Goal: Task Accomplishment & Management: Complete application form

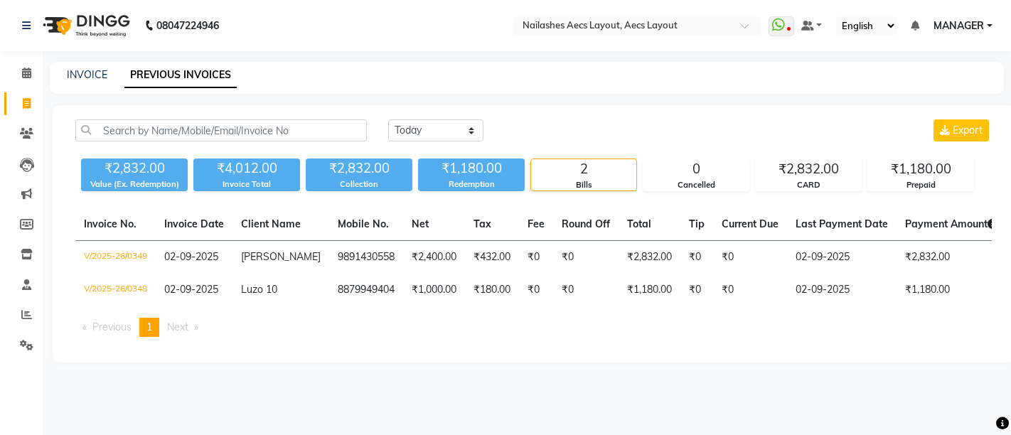
select select "[DATE]"
click at [416, 134] on select "[DATE] [DATE] Custom Range" at bounding box center [435, 130] width 95 height 22
click at [388, 119] on select "[DATE] [DATE] Custom Range" at bounding box center [435, 130] width 95 height 22
click at [90, 75] on link "INVOICE" at bounding box center [87, 74] width 41 height 13
select select "service"
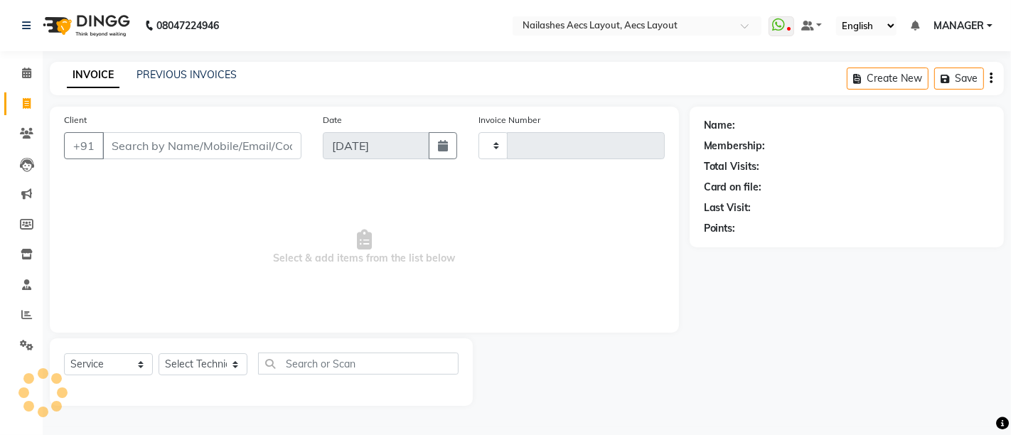
type input "0350"
select select "8467"
click at [154, 71] on link "PREVIOUS INVOICES" at bounding box center [186, 74] width 100 height 13
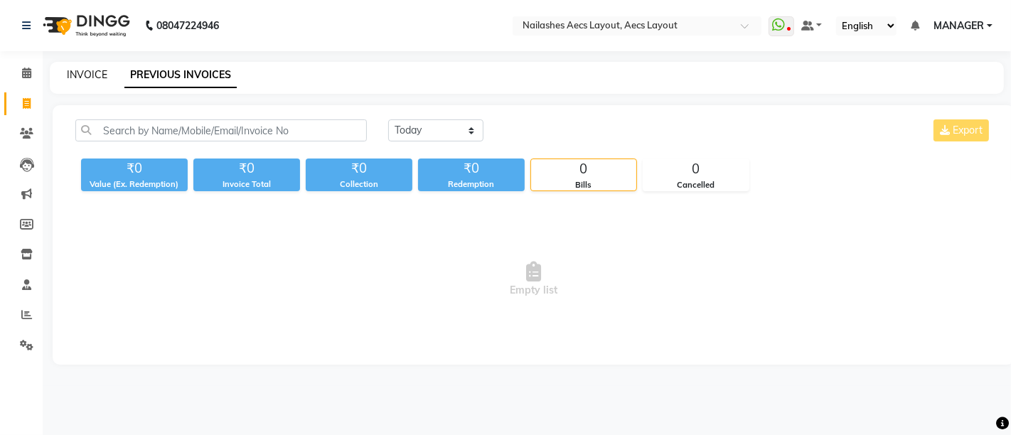
click at [83, 72] on link "INVOICE" at bounding box center [87, 74] width 41 height 13
select select "service"
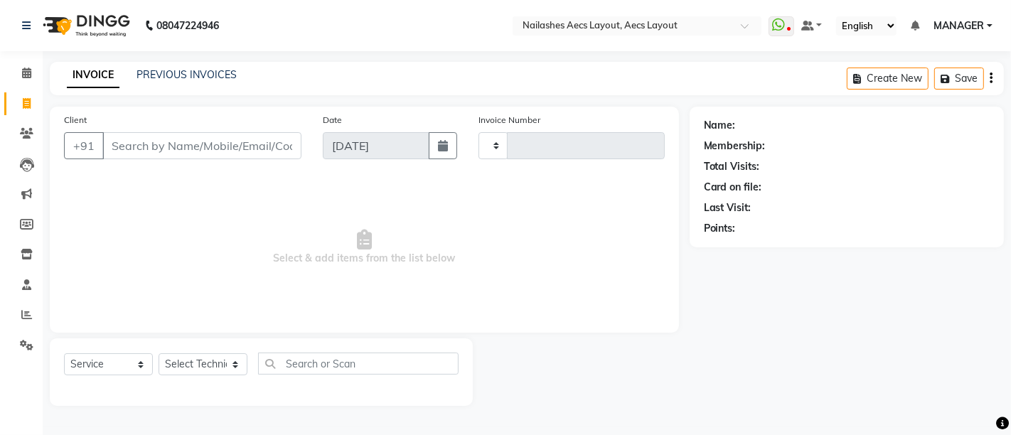
type input "0350"
select select "8467"
click at [183, 75] on link "PREVIOUS INVOICES" at bounding box center [186, 74] width 100 height 13
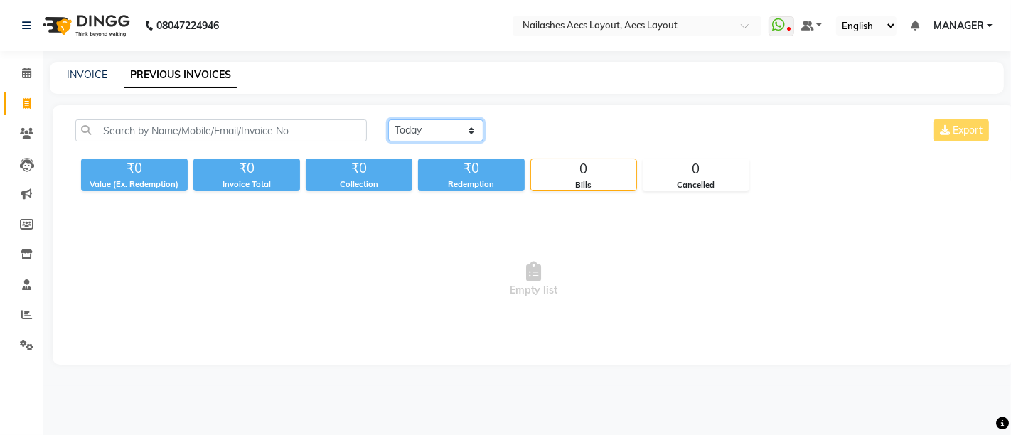
click at [461, 128] on select "[DATE] [DATE] Custom Range" at bounding box center [435, 130] width 95 height 22
select select "range"
click at [388, 119] on select "[DATE] [DATE] Custom Range" at bounding box center [435, 130] width 95 height 22
click at [572, 127] on input "[DATE]" at bounding box center [552, 131] width 100 height 20
select select "9"
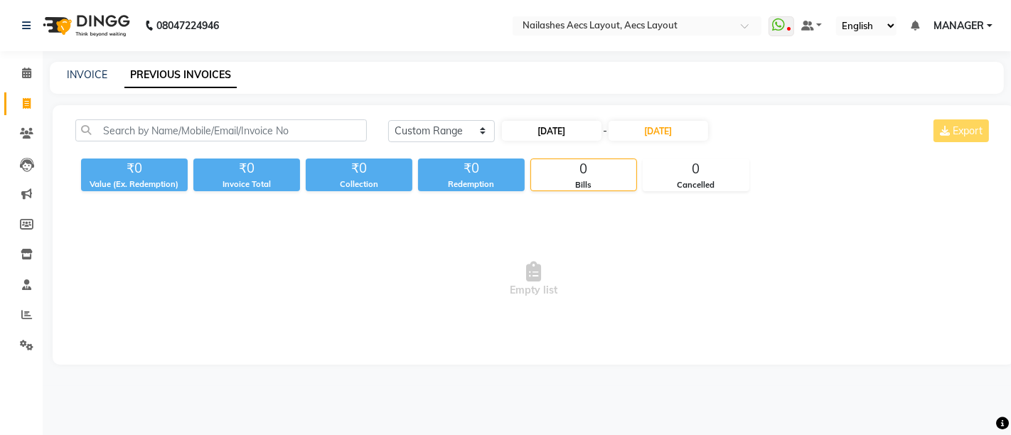
select select "2025"
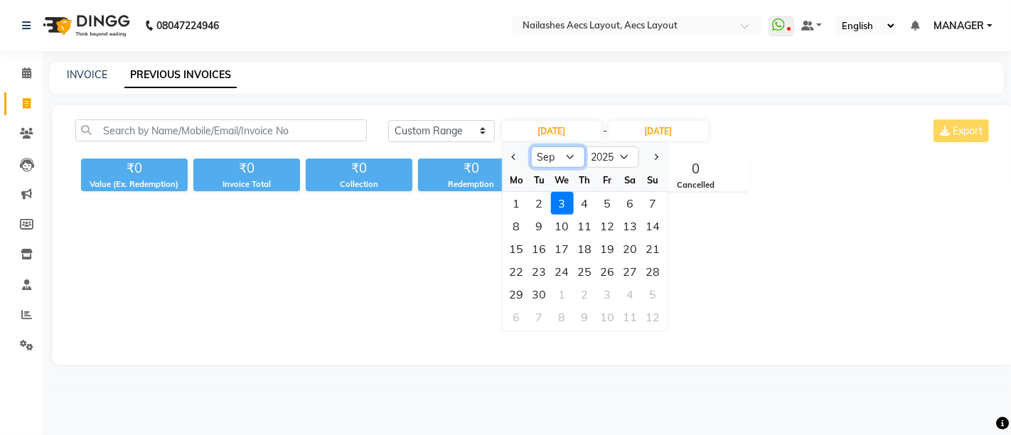
click at [558, 161] on select "Jan Feb Mar Apr May Jun [DATE] Aug Sep Oct Nov Dec" at bounding box center [557, 156] width 54 height 21
select select "8"
click at [530, 146] on select "Jan Feb Mar Apr May Jun [DATE] Aug Sep Oct Nov Dec" at bounding box center [557, 156] width 54 height 21
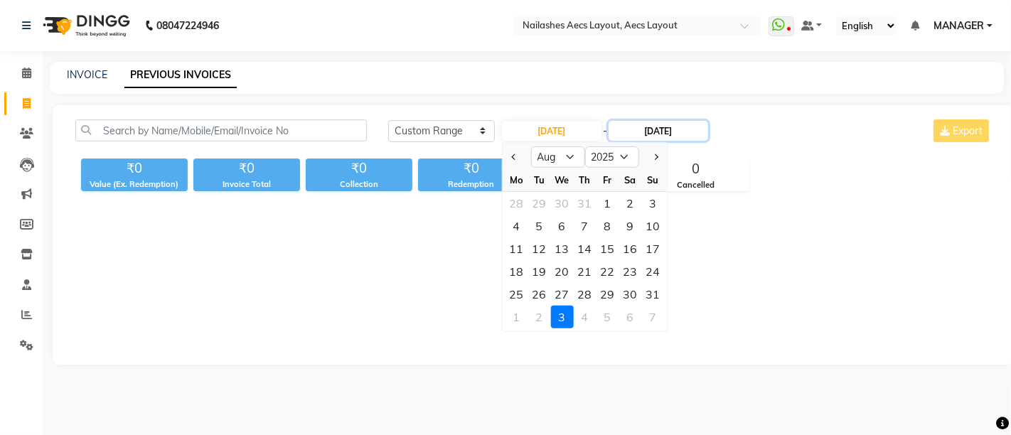
click at [679, 123] on input "[DATE]" at bounding box center [658, 131] width 100 height 20
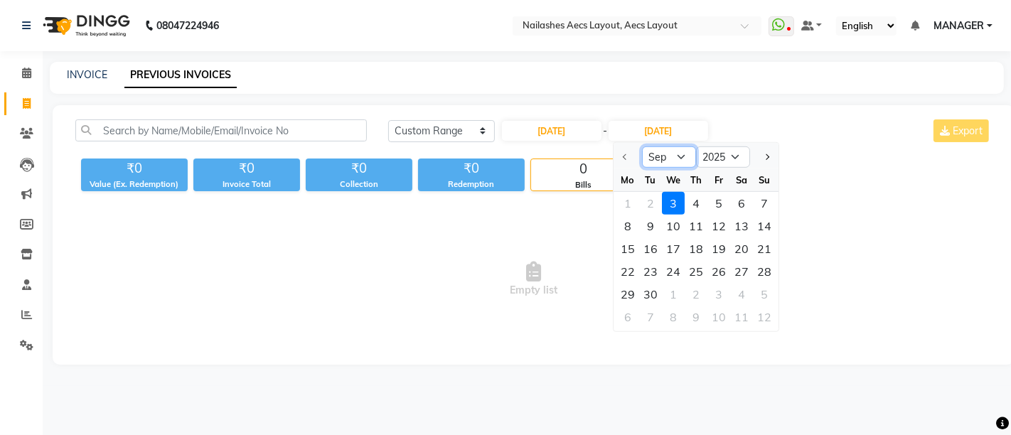
click at [667, 151] on select "Sep Oct Nov Dec" at bounding box center [669, 156] width 54 height 21
click at [552, 128] on input "[DATE]" at bounding box center [552, 131] width 100 height 20
select select "9"
select select "2025"
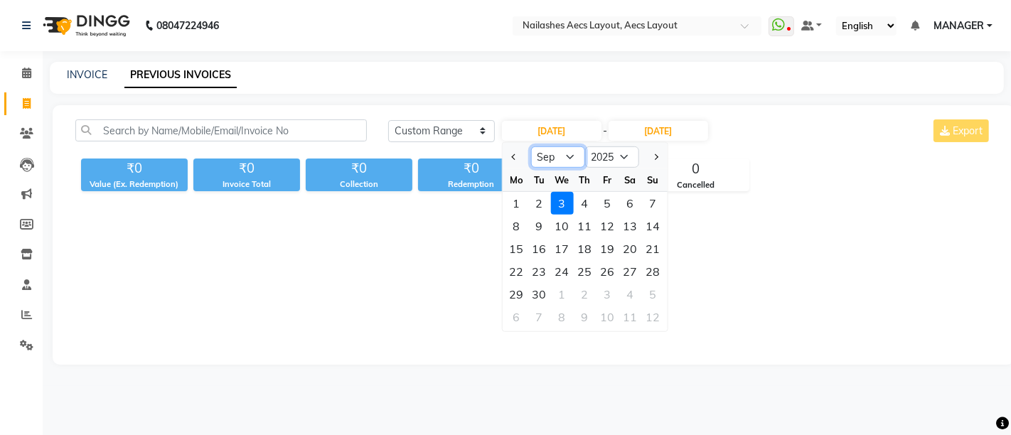
click at [554, 165] on select "Jan Feb Mar Apr May Jun [DATE] Aug Sep Oct Nov Dec" at bounding box center [557, 156] width 54 height 21
select select "8"
click at [530, 146] on select "Jan Feb Mar Apr May Jun [DATE] Aug Sep Oct Nov Dec" at bounding box center [557, 156] width 54 height 21
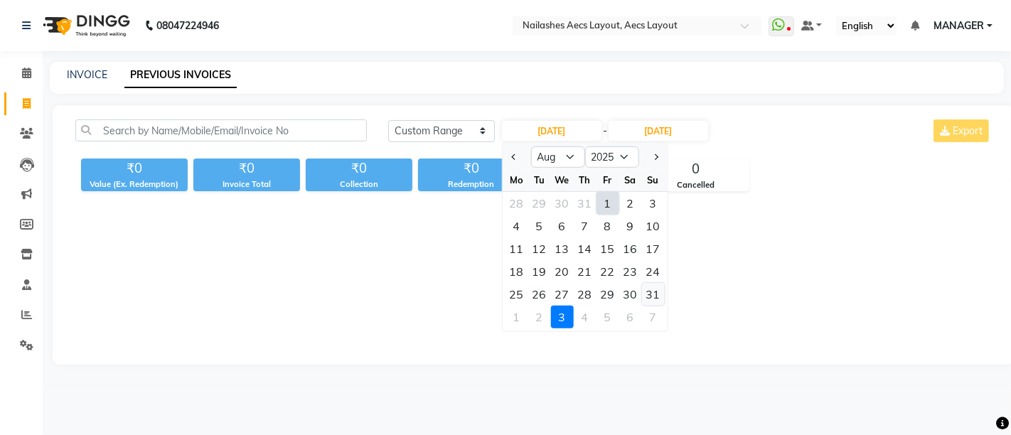
click at [651, 292] on div "31" at bounding box center [652, 294] width 23 height 23
type input "[DATE]"
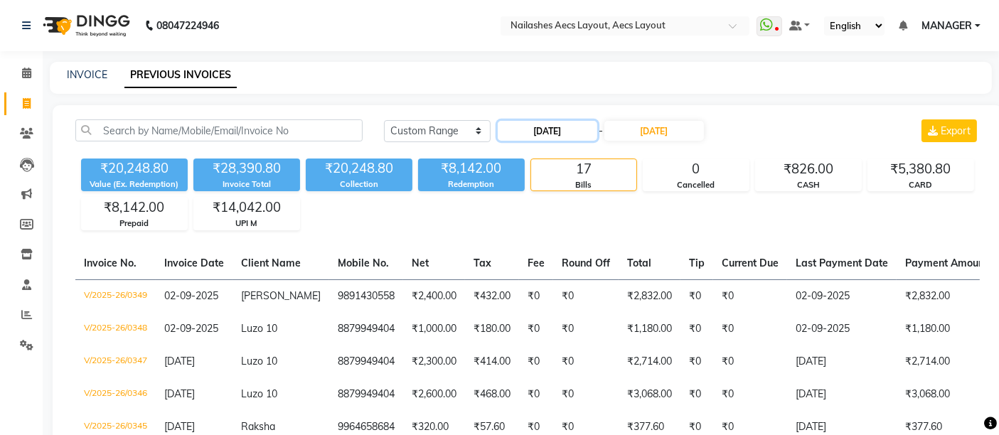
click at [529, 127] on input "[DATE]" at bounding box center [548, 131] width 100 height 20
select select "8"
select select "2025"
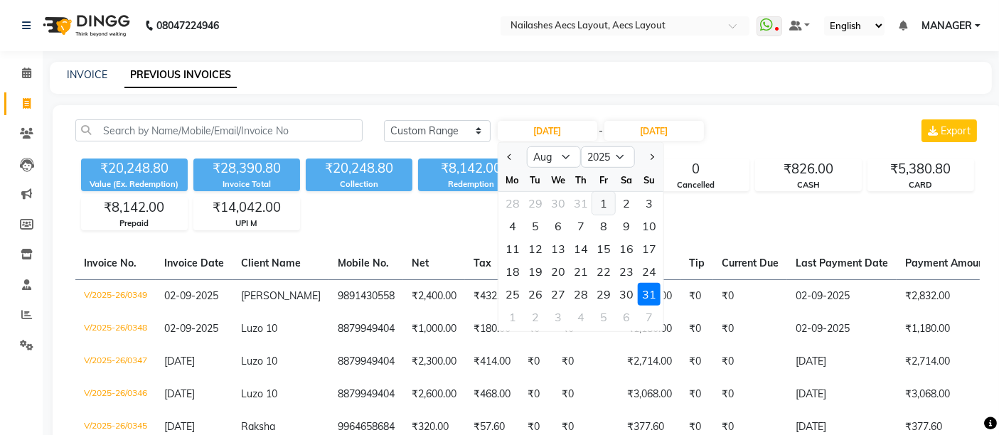
click at [606, 202] on div "1" at bounding box center [603, 203] width 23 height 23
type input "[DATE]"
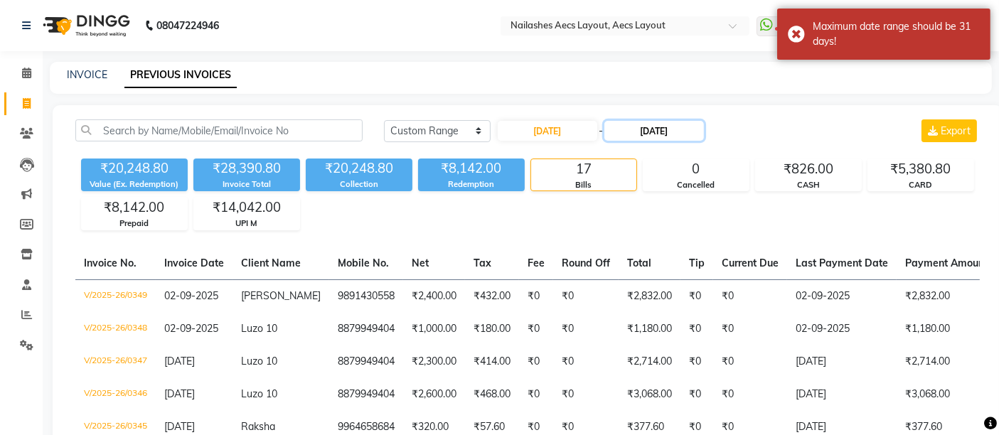
click at [660, 127] on input "[DATE]" at bounding box center [654, 131] width 100 height 20
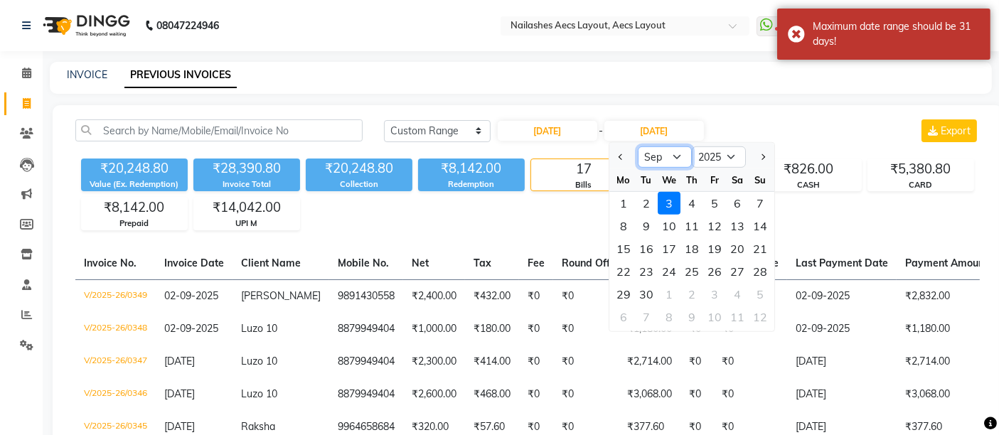
click at [652, 161] on select "Aug Sep Oct Nov Dec" at bounding box center [665, 156] width 54 height 21
select select "8"
click at [638, 146] on select "Aug Sep Oct Nov Dec" at bounding box center [665, 156] width 54 height 21
click at [756, 288] on div "31" at bounding box center [759, 294] width 23 height 23
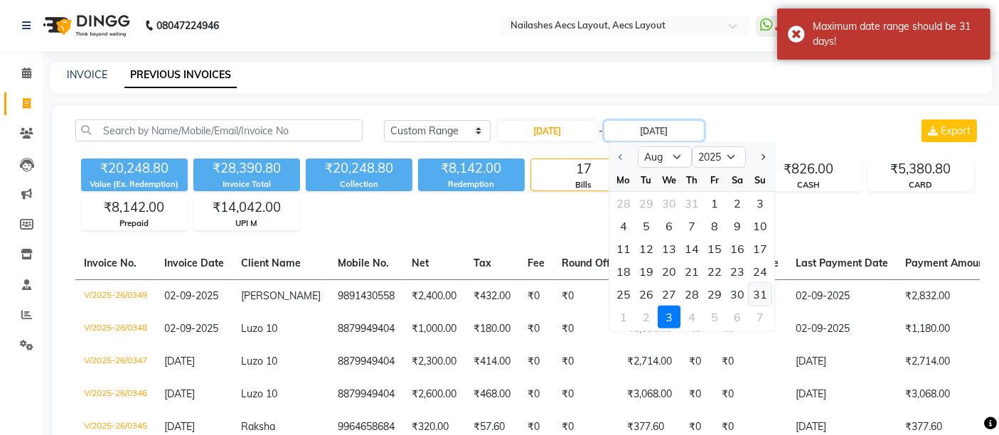
type input "[DATE]"
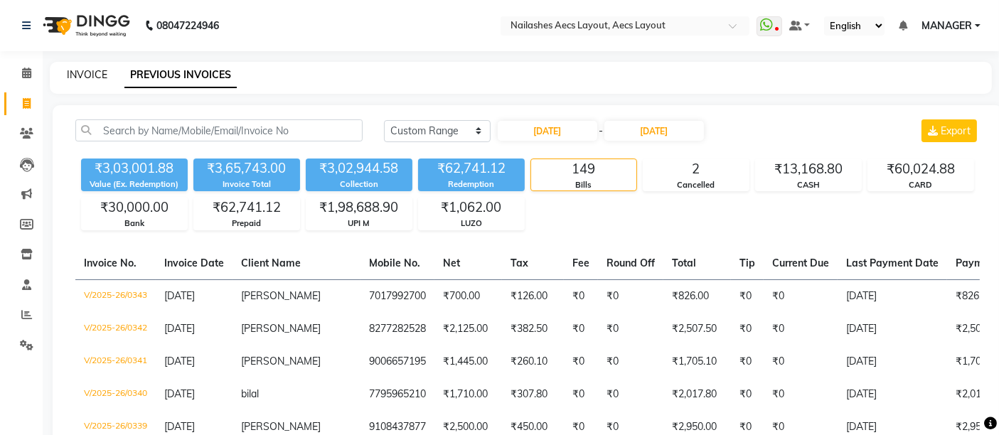
click at [79, 76] on link "INVOICE" at bounding box center [87, 74] width 41 height 13
select select "service"
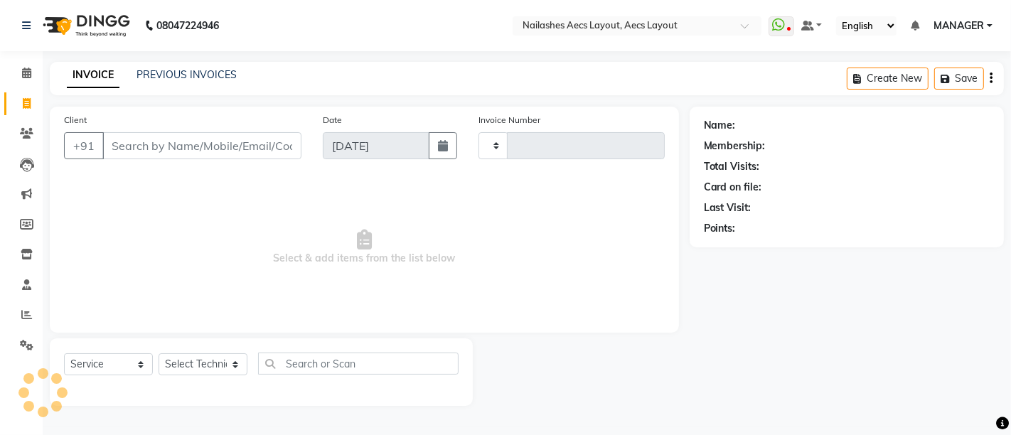
type input "0350"
select select "8467"
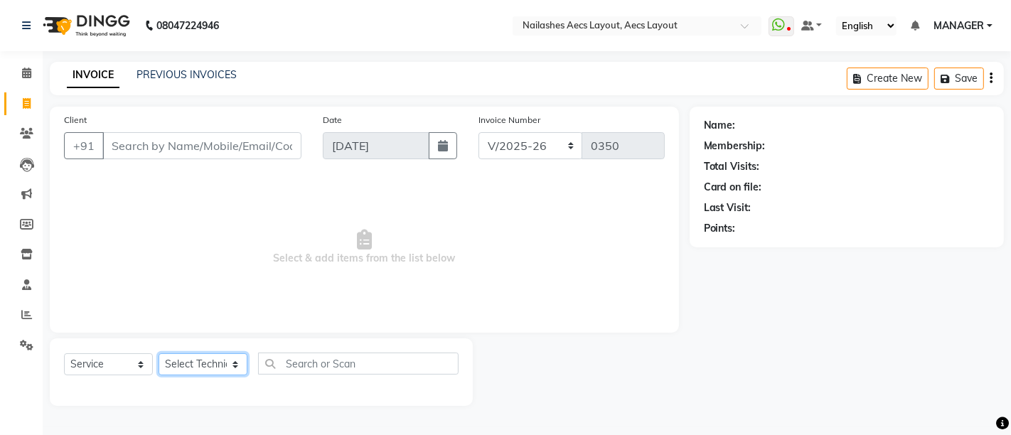
click at [210, 365] on select "Select Technician [PERSON_NAME] MANAGER [PERSON_NAME] owner [PERSON_NAME]" at bounding box center [202, 364] width 89 height 22
select select "88233"
click at [158, 353] on select "Select Technician [PERSON_NAME] MANAGER [PERSON_NAME] owner [PERSON_NAME]" at bounding box center [202, 364] width 89 height 22
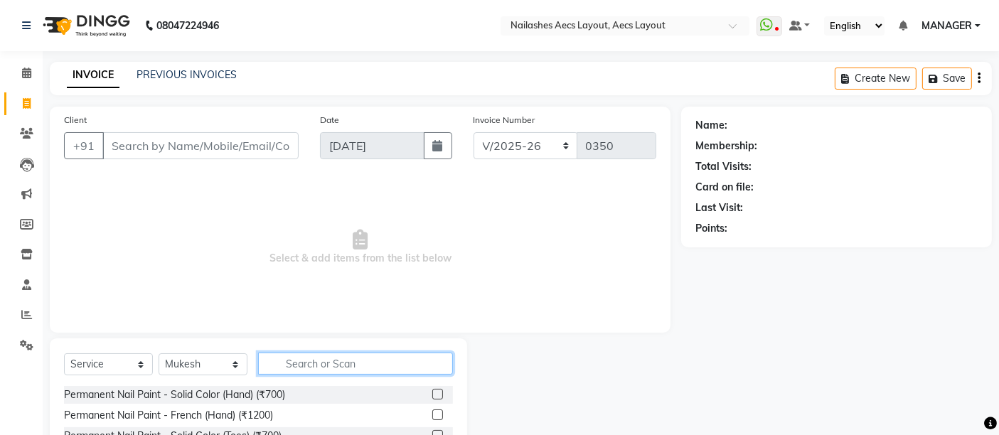
click at [306, 364] on input "text" at bounding box center [355, 364] width 195 height 22
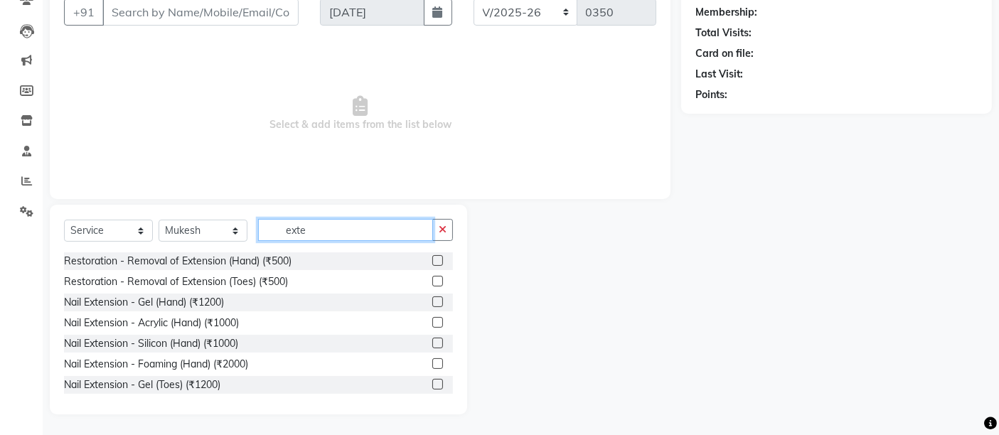
type input "exte"
click at [432, 318] on label at bounding box center [437, 322] width 11 height 11
click at [432, 318] on input "checkbox" at bounding box center [436, 322] width 9 height 9
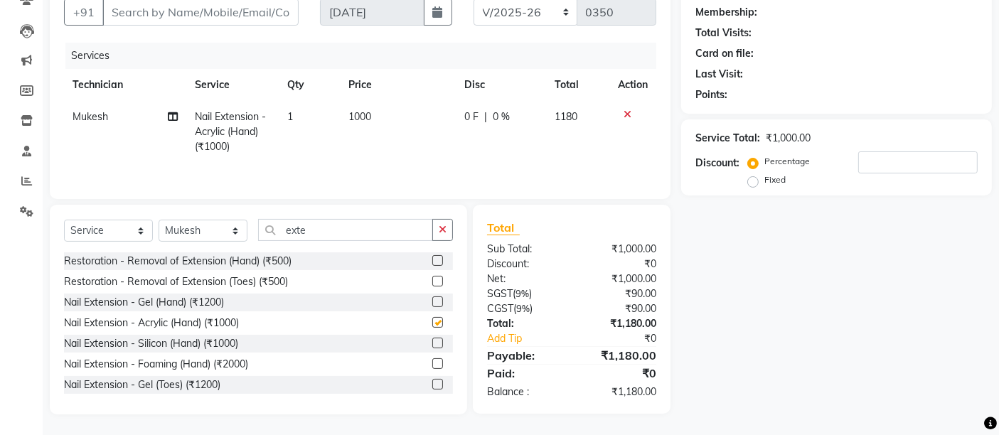
checkbox input "false"
drag, startPoint x: 327, startPoint y: 236, endPoint x: 259, endPoint y: 239, distance: 68.3
click at [259, 239] on input "exte" at bounding box center [345, 230] width 175 height 22
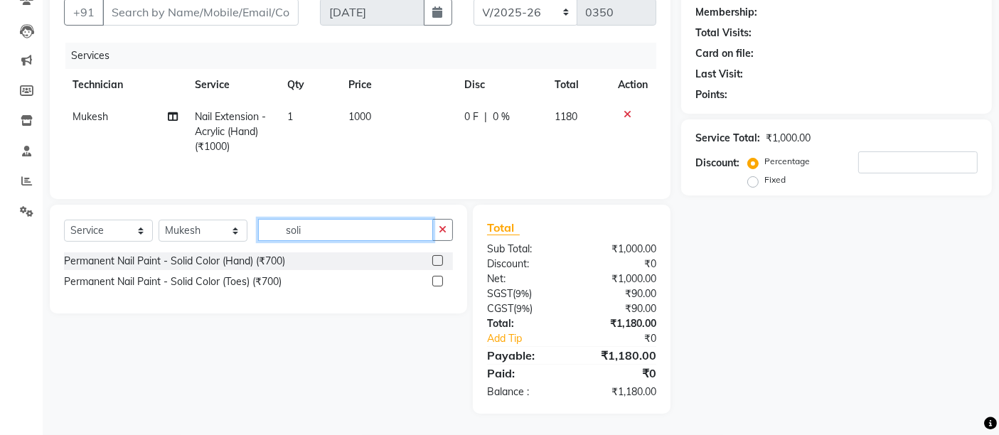
type input "soli"
click at [434, 259] on label at bounding box center [437, 260] width 11 height 11
click at [434, 259] on input "checkbox" at bounding box center [436, 261] width 9 height 9
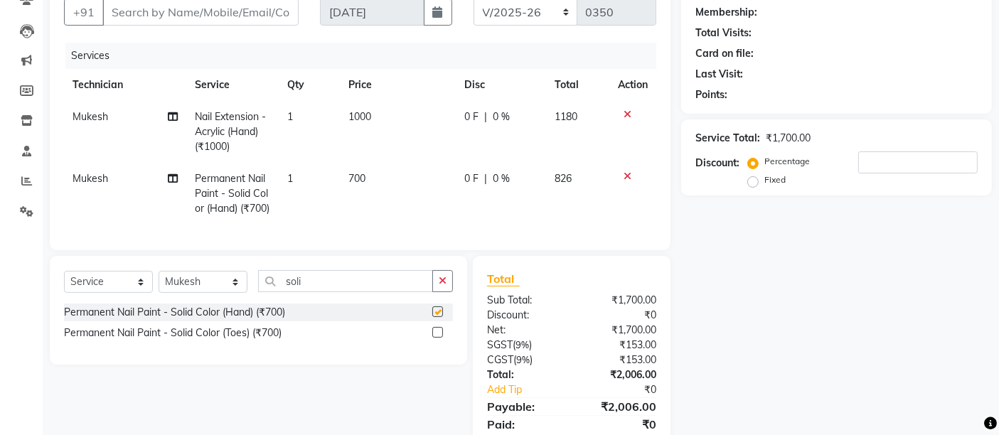
checkbox input "false"
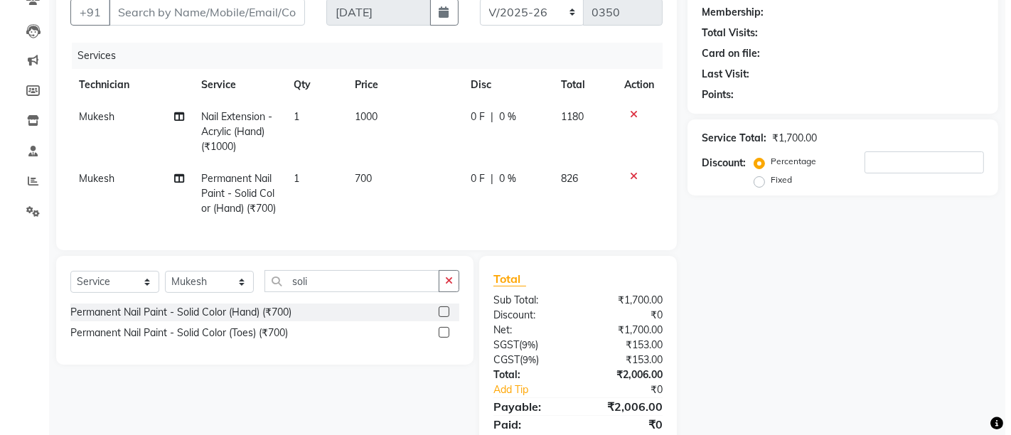
scroll to position [0, 0]
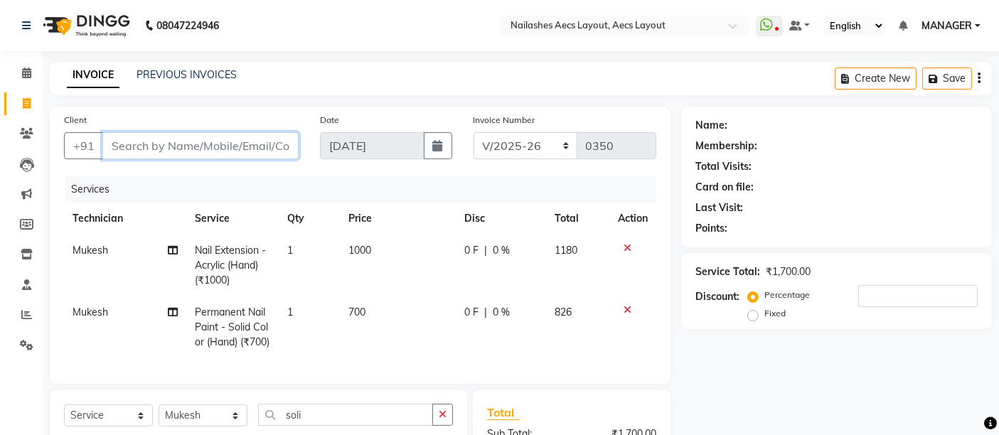
click at [119, 150] on input "Client" at bounding box center [200, 145] width 196 height 27
type input "9"
type input "0"
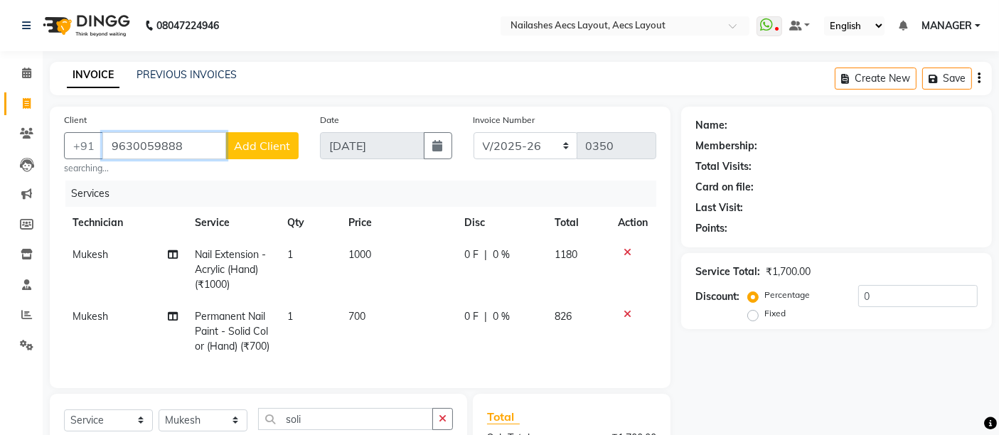
type input "9630059888"
click at [252, 150] on span "Add Client" at bounding box center [262, 146] width 56 height 14
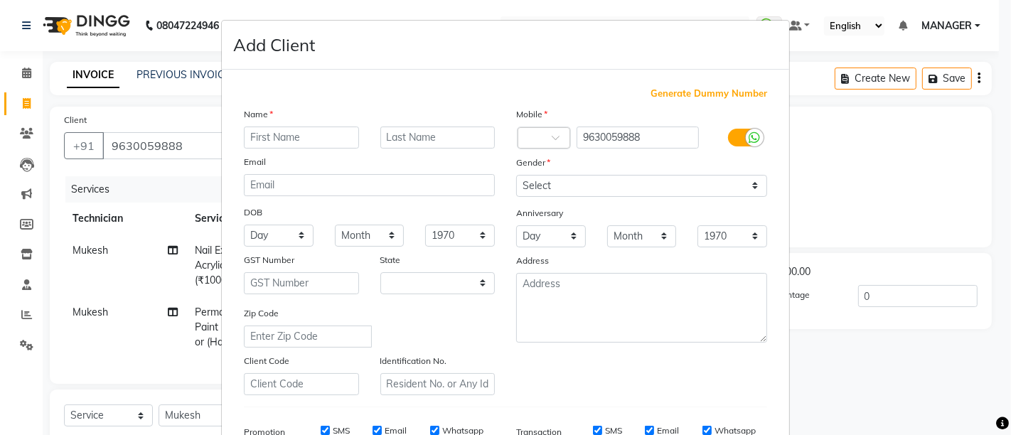
select select "21"
type input "A"
type input "Sakshi"
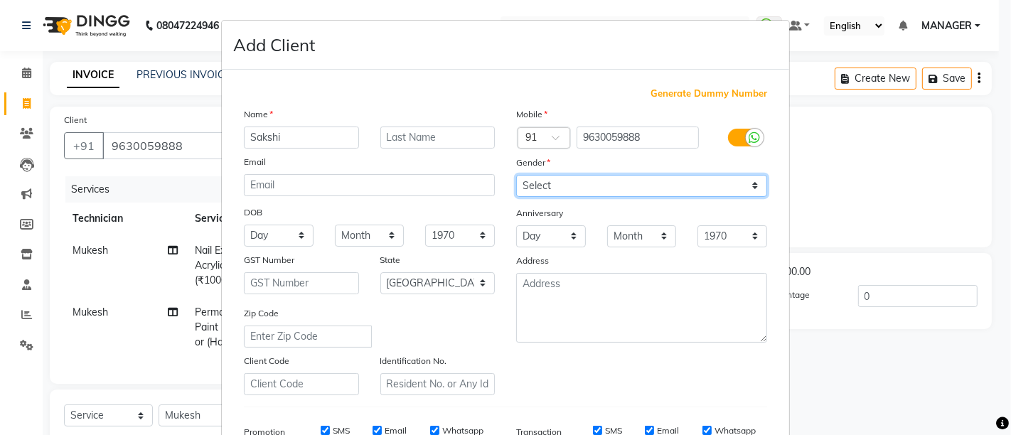
click at [588, 175] on select "Select [DEMOGRAPHIC_DATA] [DEMOGRAPHIC_DATA] Other Prefer Not To Say" at bounding box center [641, 186] width 251 height 22
click at [586, 185] on select "Select [DEMOGRAPHIC_DATA] [DEMOGRAPHIC_DATA] Other Prefer Not To Say" at bounding box center [641, 186] width 251 height 22
click at [582, 179] on select "Select [DEMOGRAPHIC_DATA] [DEMOGRAPHIC_DATA] Other Prefer Not To Say" at bounding box center [641, 186] width 251 height 22
select select "[DEMOGRAPHIC_DATA]"
click at [516, 175] on select "Select [DEMOGRAPHIC_DATA] [DEMOGRAPHIC_DATA] Other Prefer Not To Say" at bounding box center [641, 186] width 251 height 22
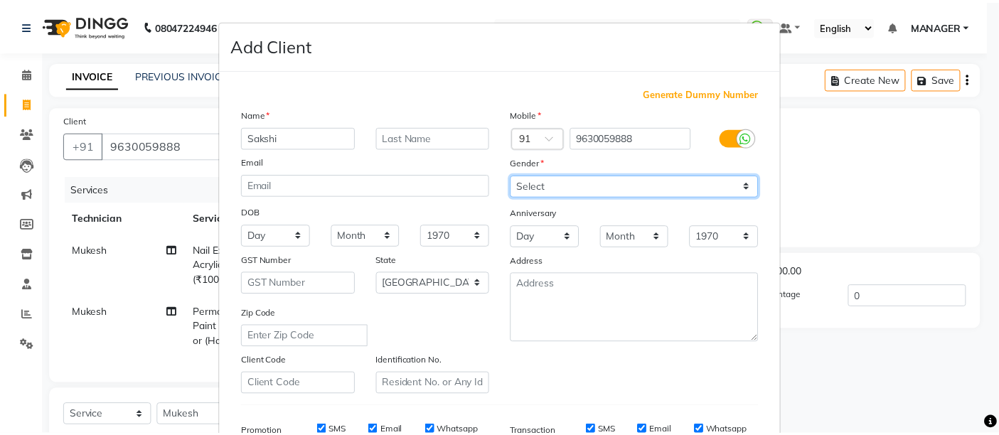
scroll to position [220, 0]
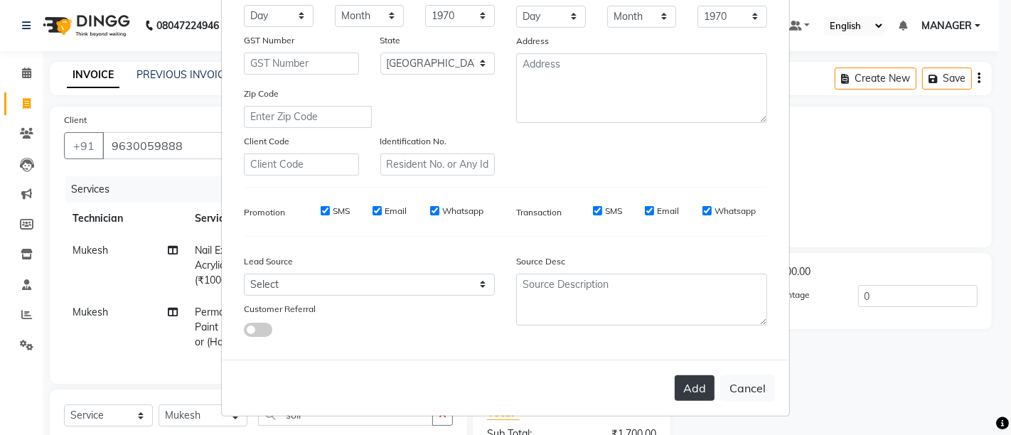
click at [684, 387] on button "Add" at bounding box center [694, 388] width 40 height 26
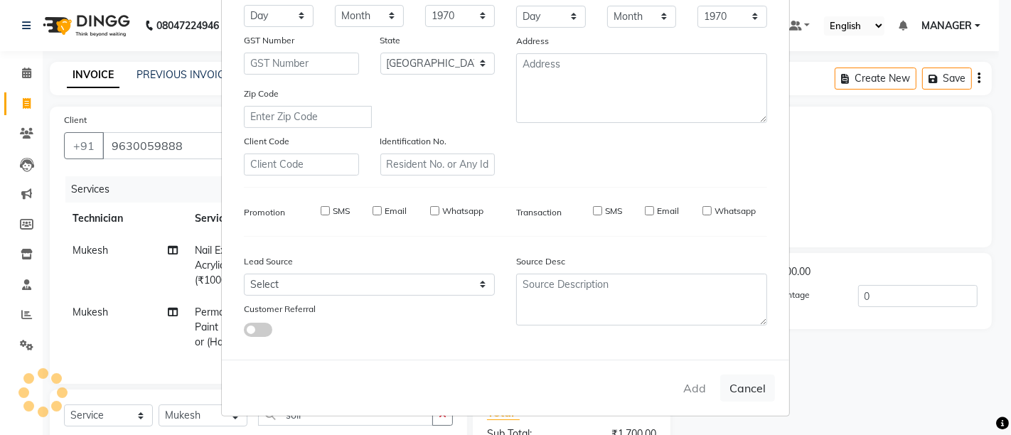
select select
select select "null"
select select
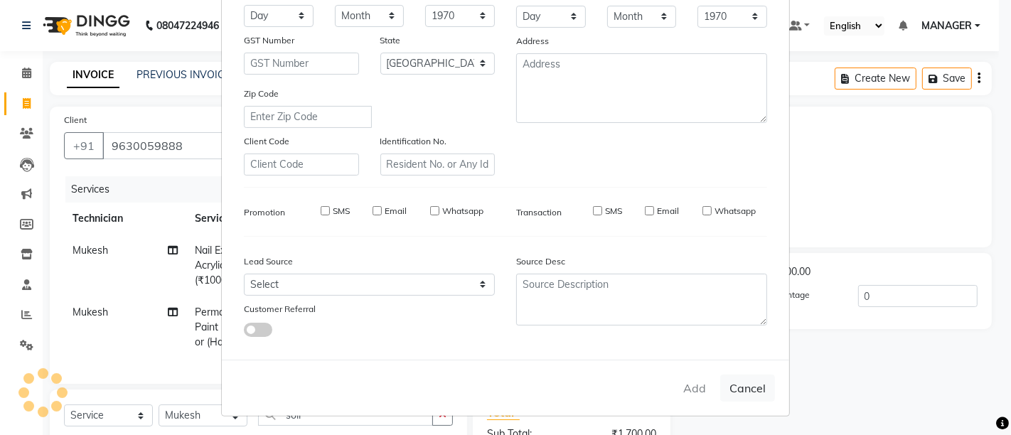
select select
checkbox input "false"
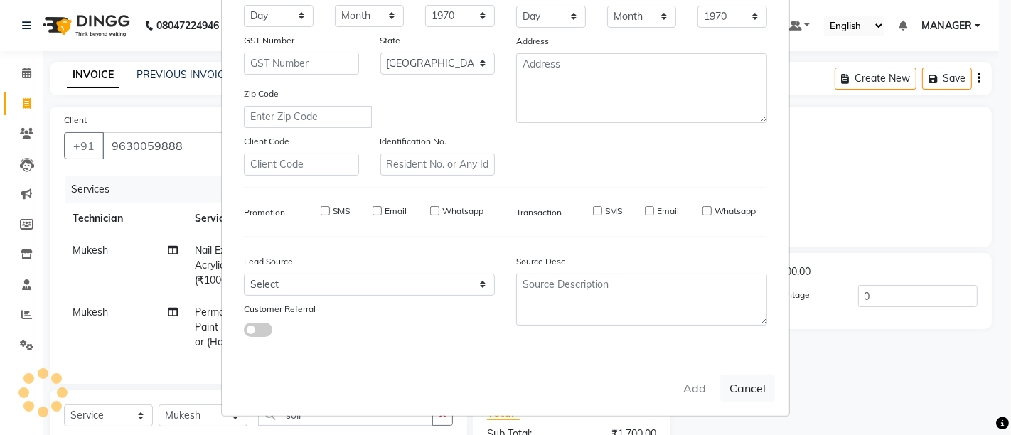
checkbox input "false"
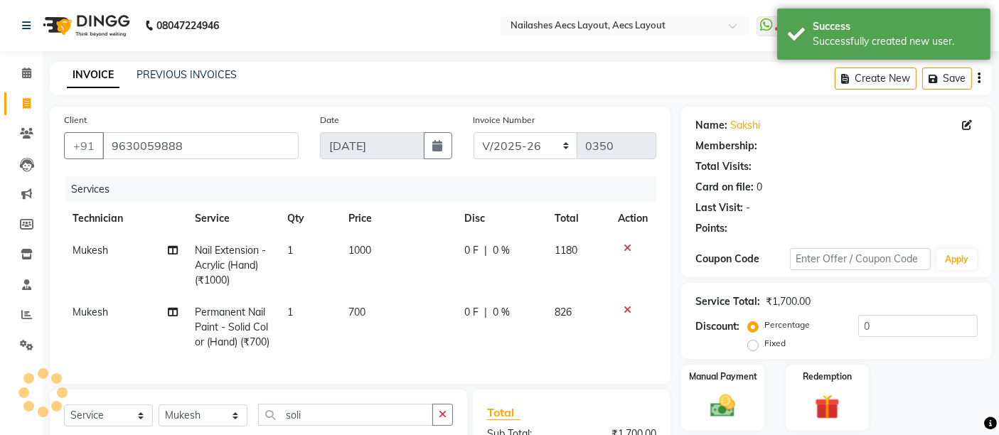
select select "1: Object"
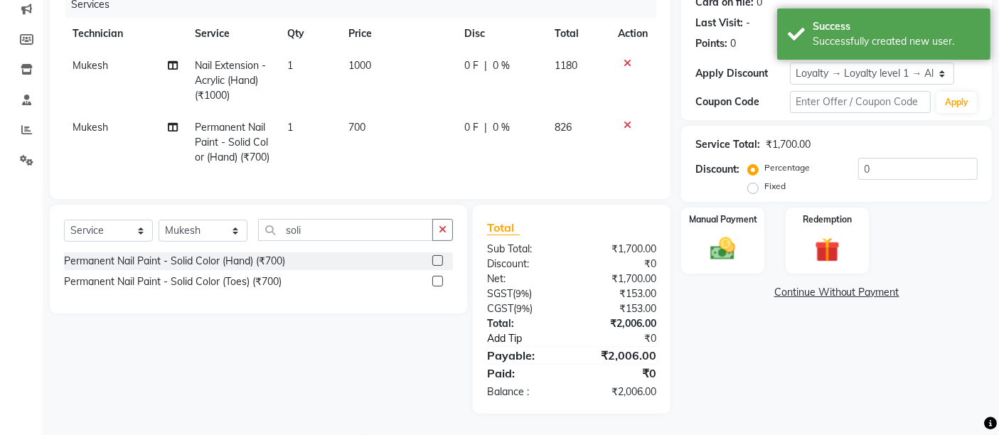
scroll to position [210, 0]
click at [886, 158] on input "0" at bounding box center [917, 169] width 119 height 22
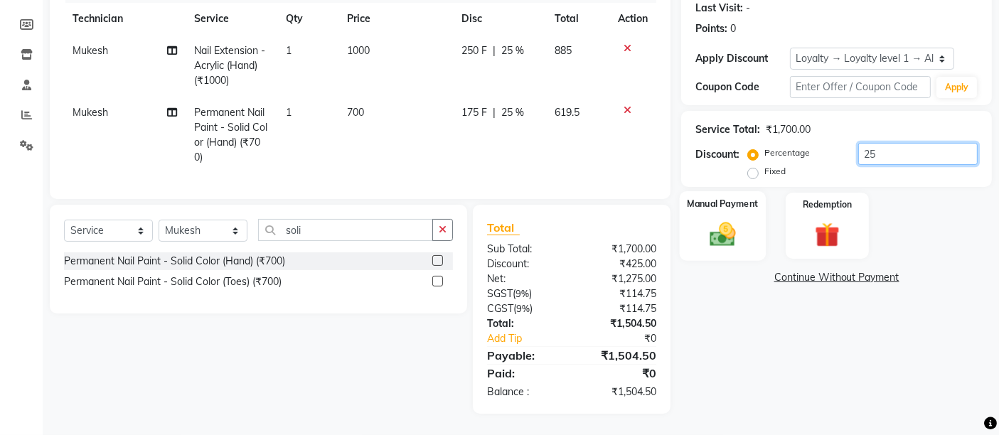
type input "25"
click at [726, 232] on img at bounding box center [722, 234] width 43 height 30
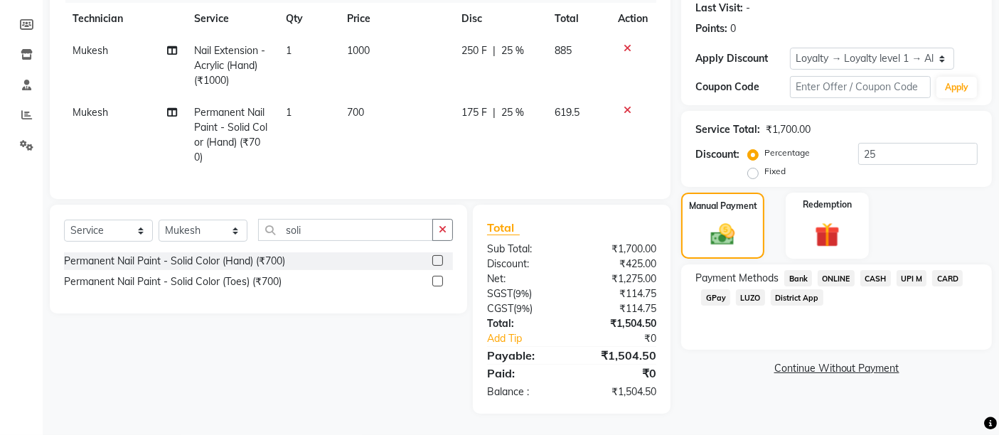
click at [913, 270] on span "UPI M" at bounding box center [911, 278] width 31 height 16
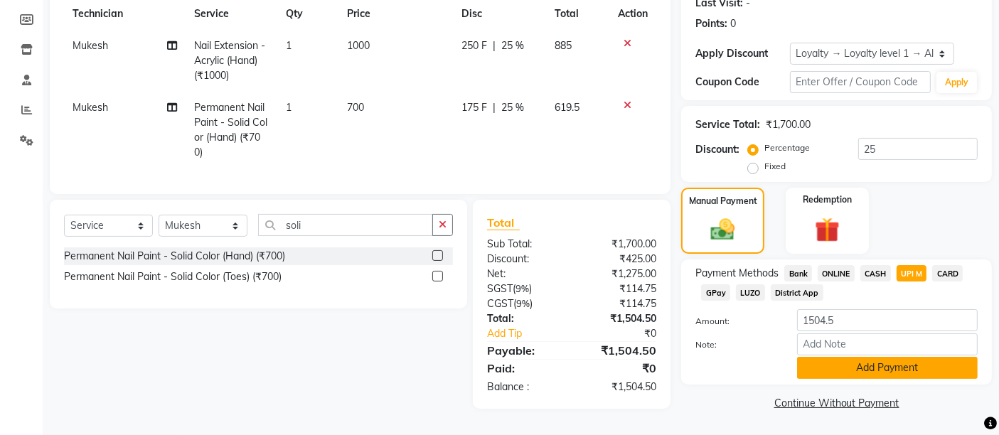
click at [859, 360] on button "Add Payment" at bounding box center [887, 368] width 181 height 22
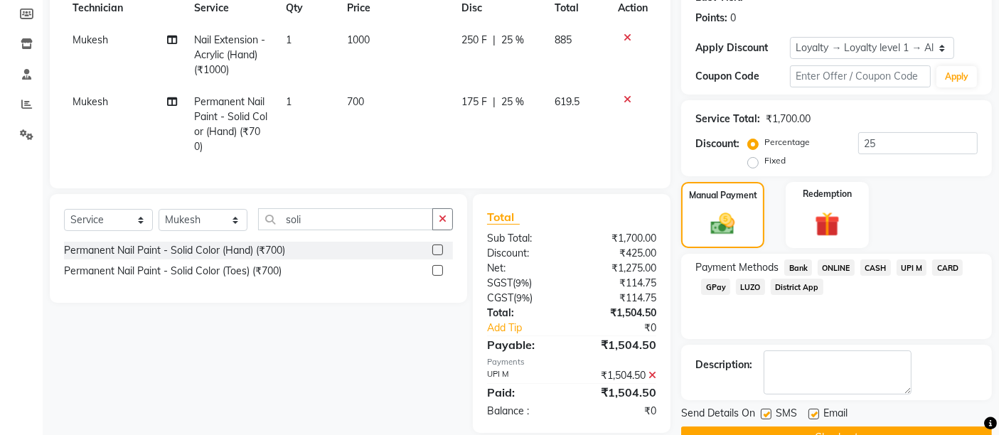
scroll to position [311, 0]
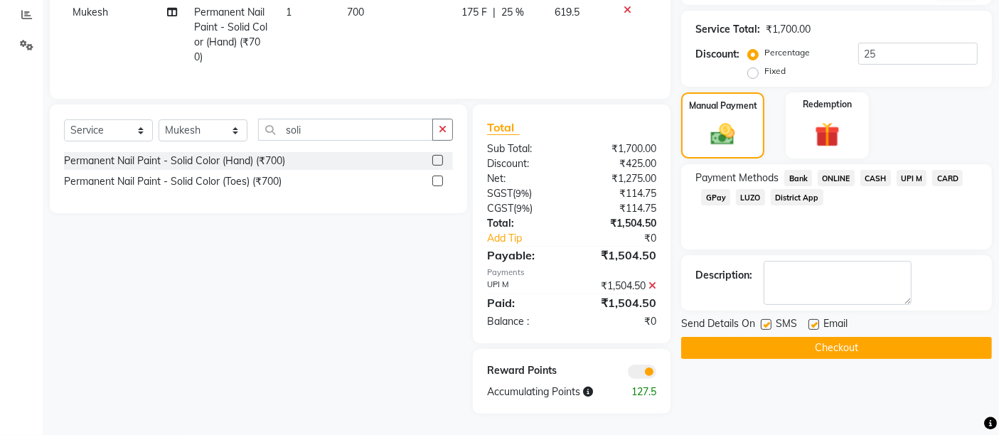
click at [797, 337] on button "Checkout" at bounding box center [836, 348] width 311 height 22
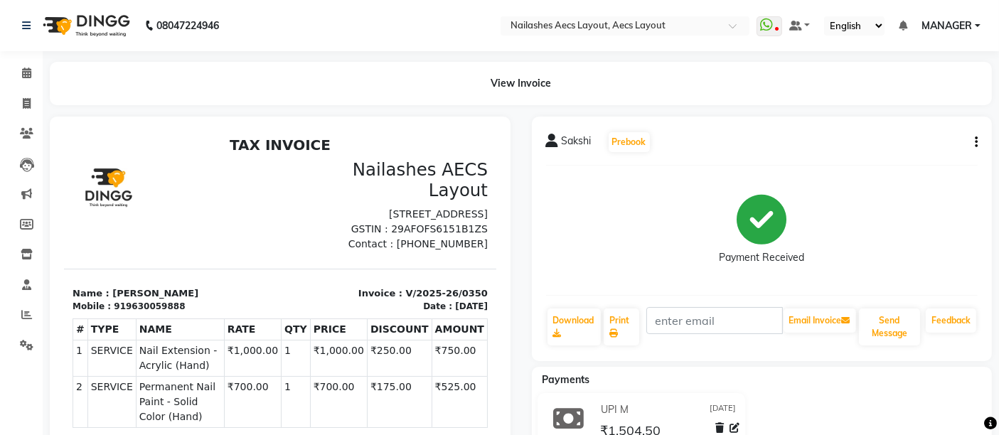
click at [287, 62] on div "View Invoice" at bounding box center [521, 83] width 942 height 43
click at [24, 68] on icon at bounding box center [26, 73] width 9 height 11
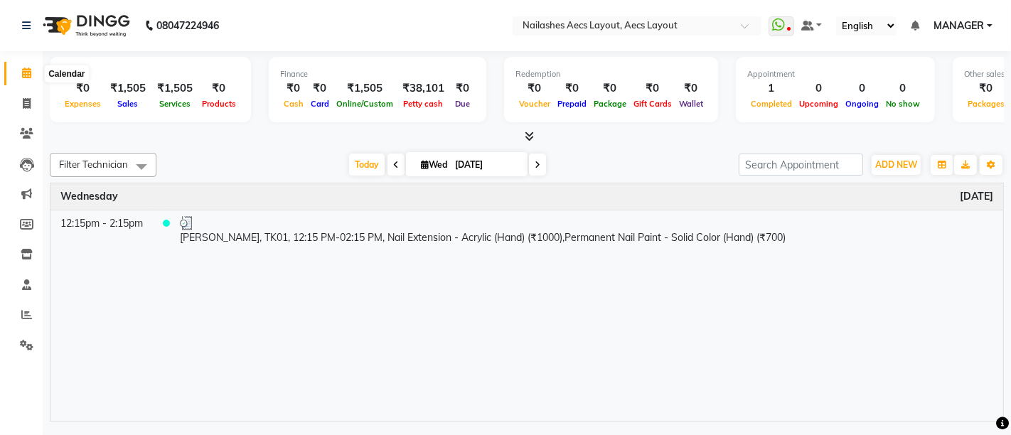
click at [31, 68] on span at bounding box center [26, 73] width 25 height 16
click at [22, 69] on icon at bounding box center [26, 73] width 9 height 11
click at [18, 99] on span at bounding box center [26, 104] width 25 height 16
select select "8467"
select select "service"
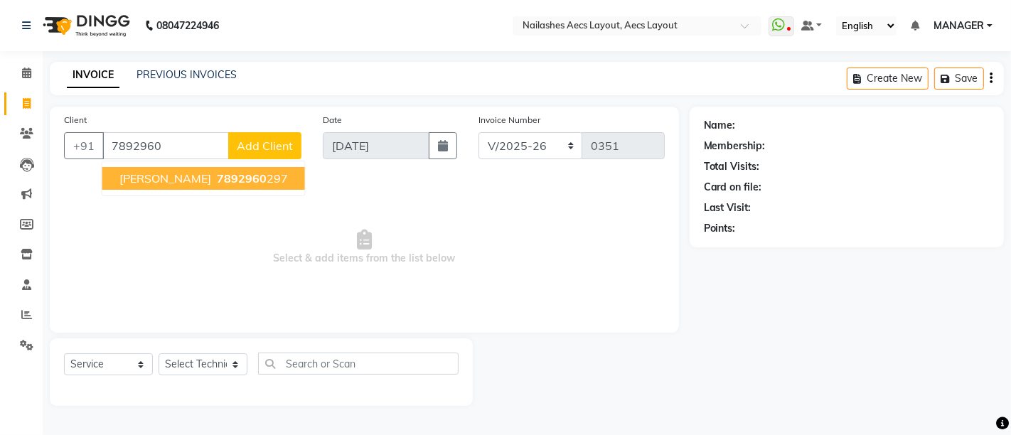
click at [151, 181] on span "[PERSON_NAME]" at bounding box center [165, 178] width 92 height 14
type input "7892960297"
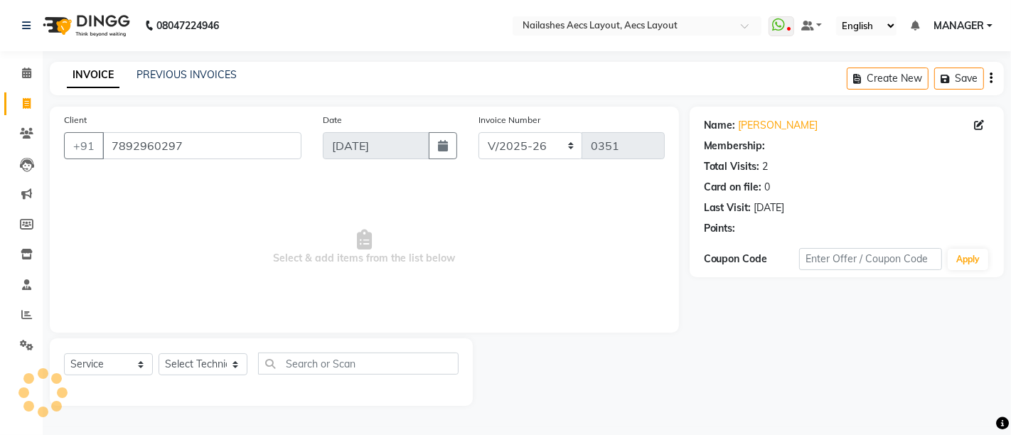
select select "1: Object"
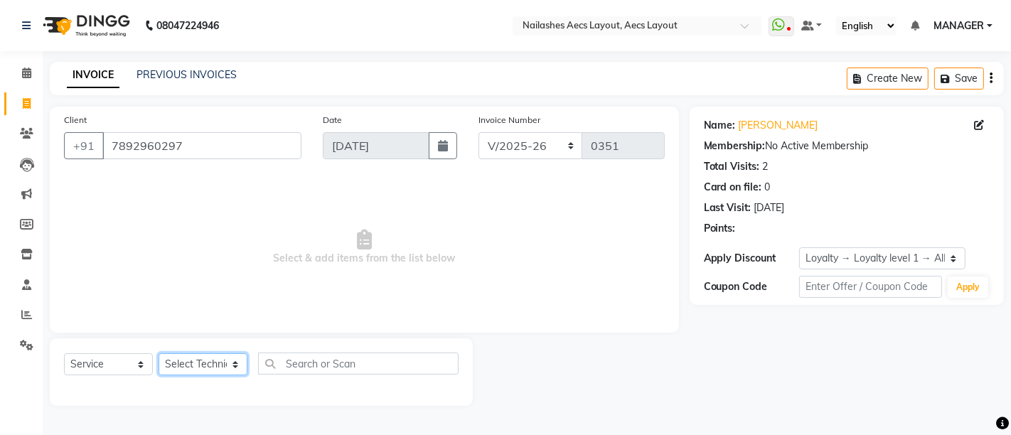
click at [194, 370] on select "Select Technician [PERSON_NAME] MANAGER [PERSON_NAME] owner [PERSON_NAME]" at bounding box center [202, 364] width 89 height 22
select select "86117"
click at [158, 353] on select "Select Technician [PERSON_NAME] MANAGER [PERSON_NAME] owner [PERSON_NAME]" at bounding box center [202, 364] width 89 height 22
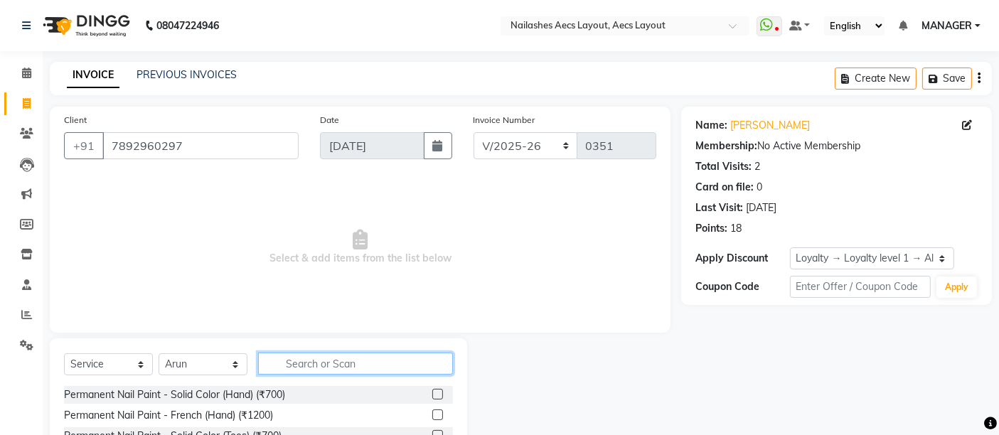
click at [313, 355] on input "text" at bounding box center [355, 364] width 195 height 22
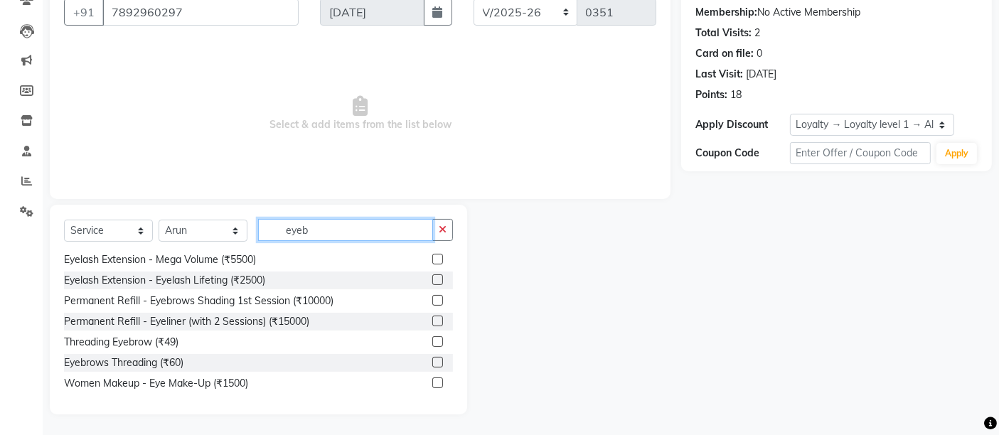
scroll to position [53, 0]
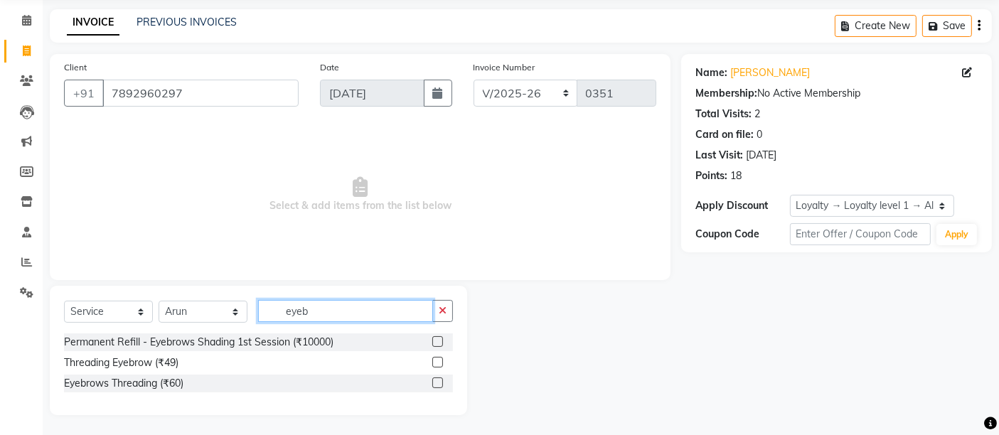
type input "eyeb"
click at [436, 378] on label at bounding box center [437, 382] width 11 height 11
click at [436, 379] on input "checkbox" at bounding box center [436, 383] width 9 height 9
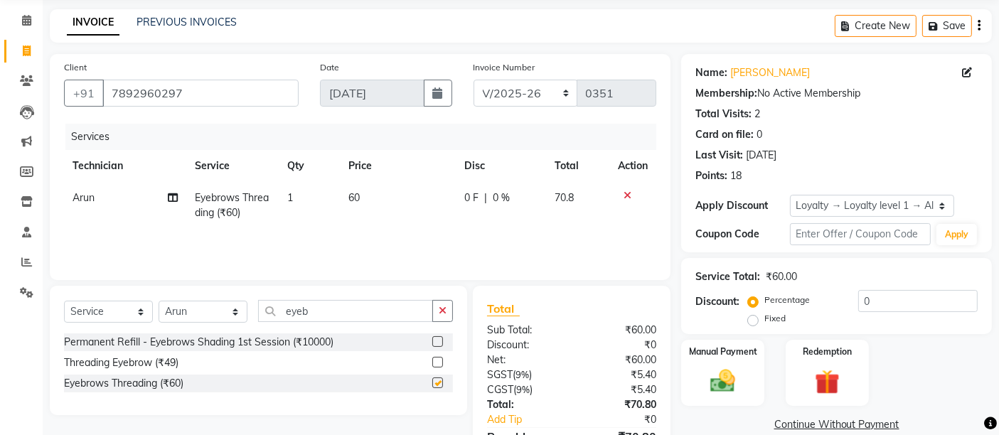
checkbox input "false"
drag, startPoint x: 348, startPoint y: 315, endPoint x: 231, endPoint y: 315, distance: 117.3
click at [231, 315] on div "Select Service Product Membership Package Voucher Prepaid Gift Card Select Tech…" at bounding box center [258, 316] width 389 height 33
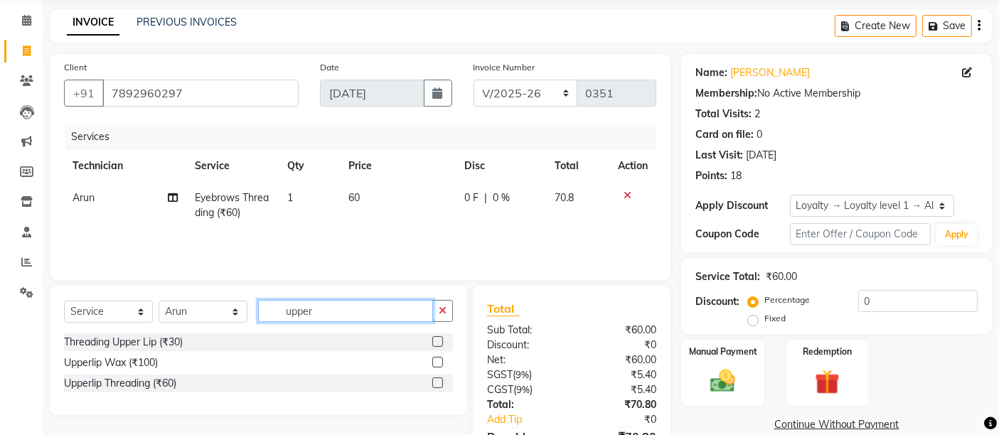
type input "upper"
click at [436, 380] on label at bounding box center [437, 382] width 11 height 11
click at [436, 380] on input "checkbox" at bounding box center [436, 383] width 9 height 9
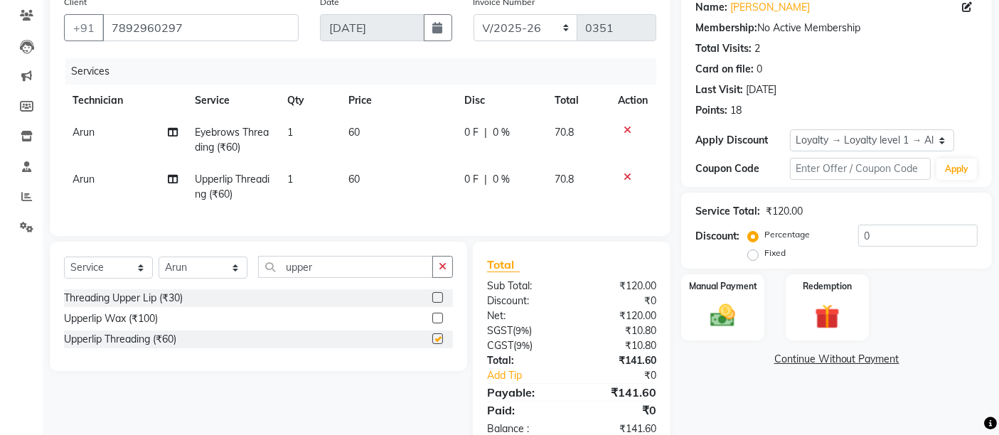
scroll to position [166, 0]
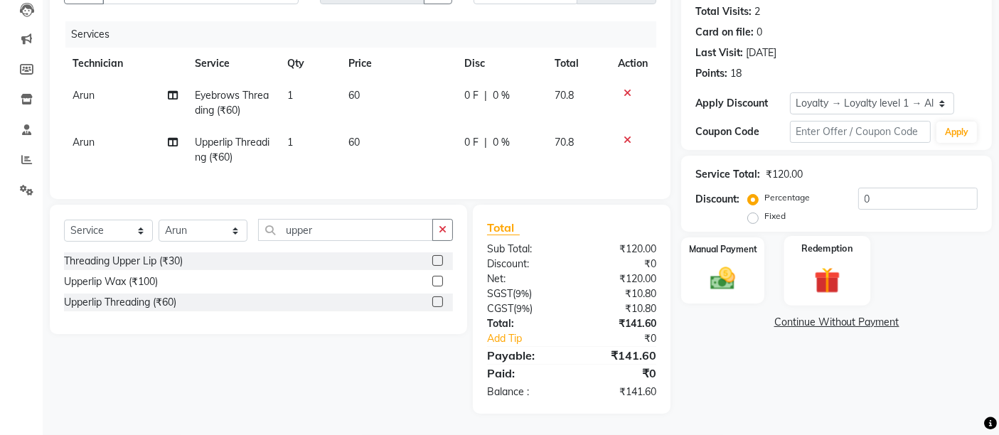
checkbox input "false"
click at [709, 264] on img at bounding box center [722, 279] width 43 height 30
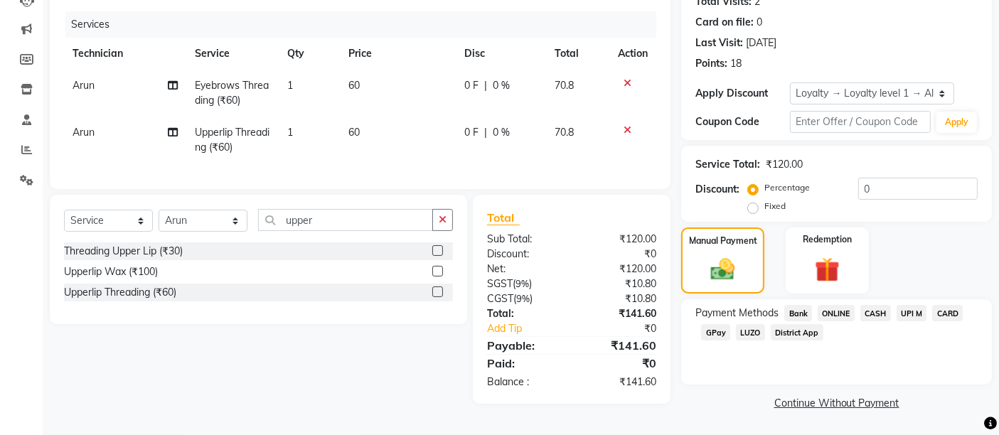
click at [908, 309] on span "UPI M" at bounding box center [911, 313] width 31 height 16
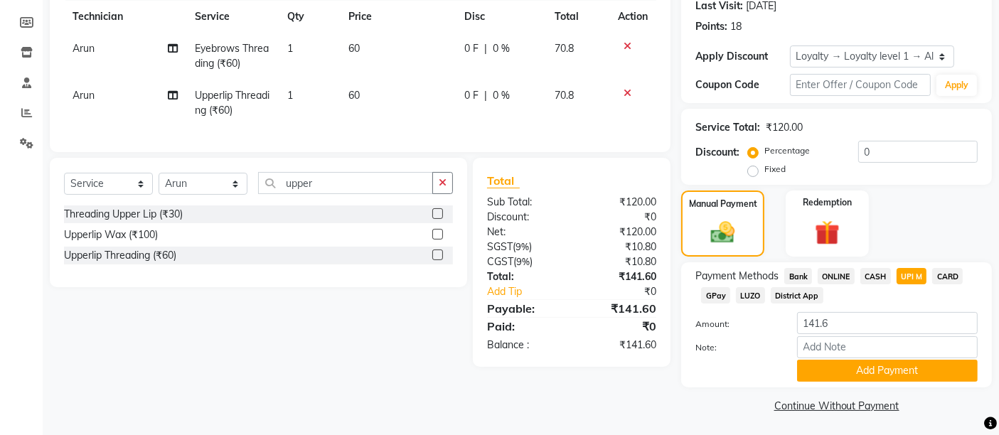
scroll to position [204, 0]
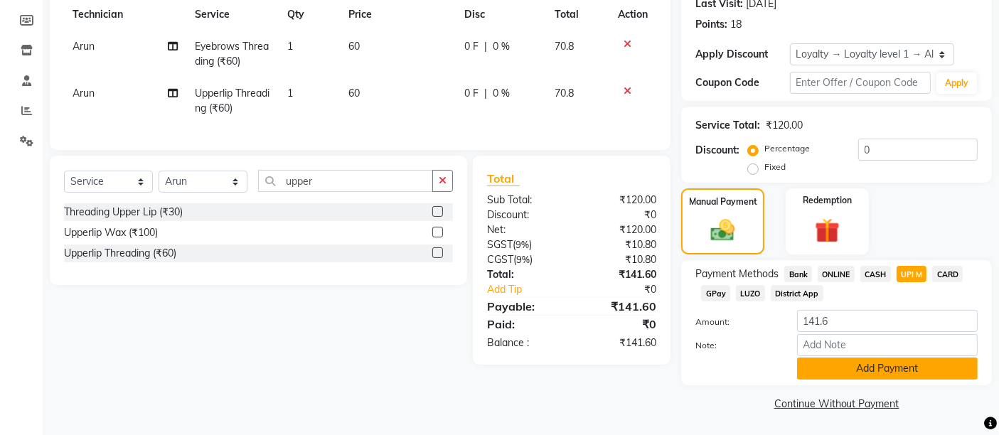
click at [875, 369] on button "Add Payment" at bounding box center [887, 368] width 181 height 22
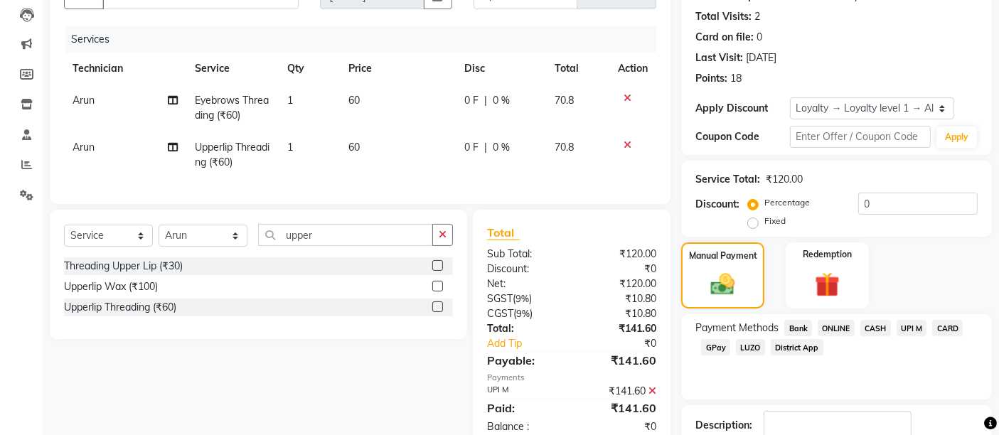
scroll to position [266, 0]
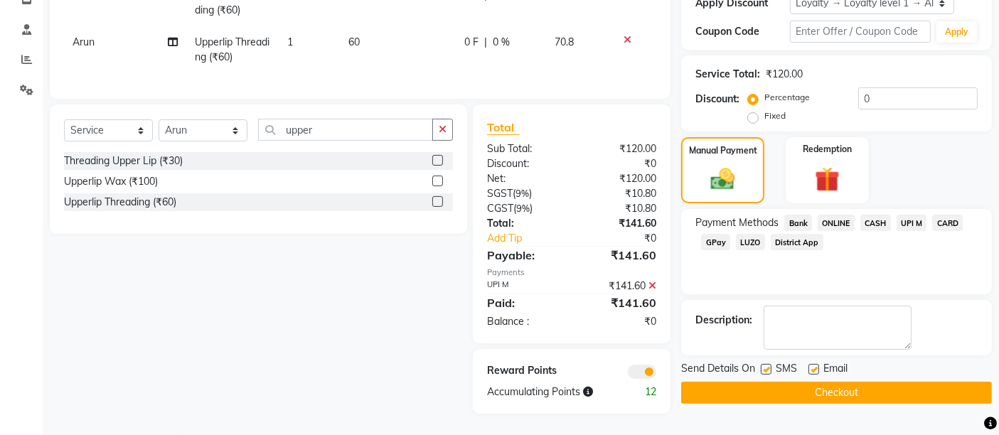
click at [804, 382] on button "Checkout" at bounding box center [836, 393] width 311 height 22
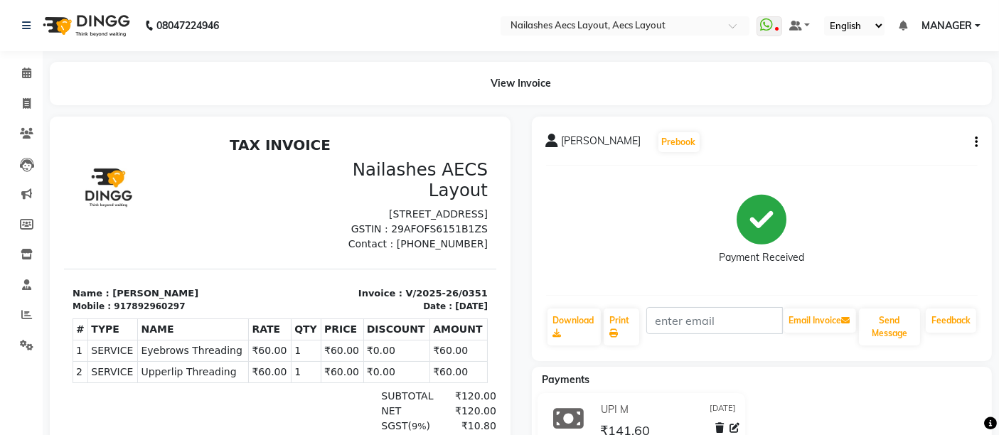
click at [601, 232] on div "Payment Received" at bounding box center [762, 230] width 432 height 107
